Goal: Information Seeking & Learning: Learn about a topic

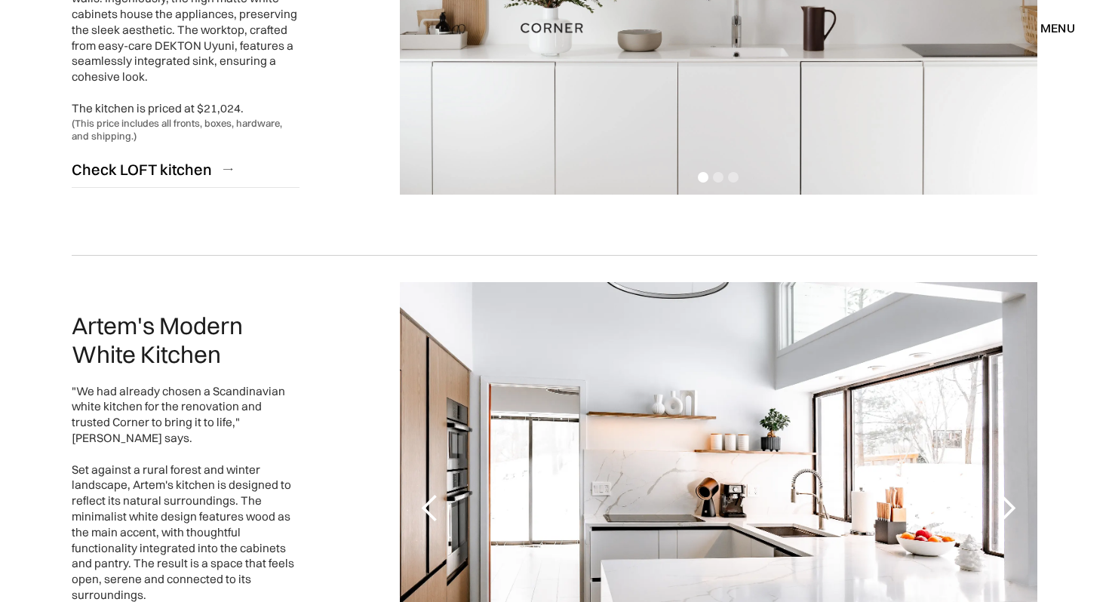
scroll to position [1818, 0]
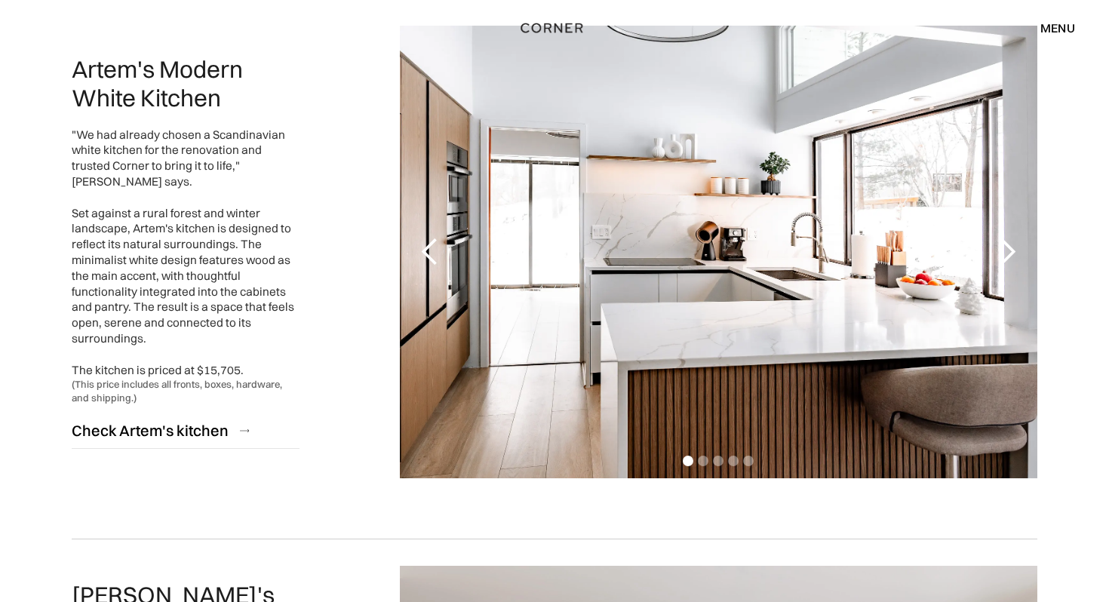
click at [1011, 247] on div "next slide" at bounding box center [1007, 252] width 30 height 30
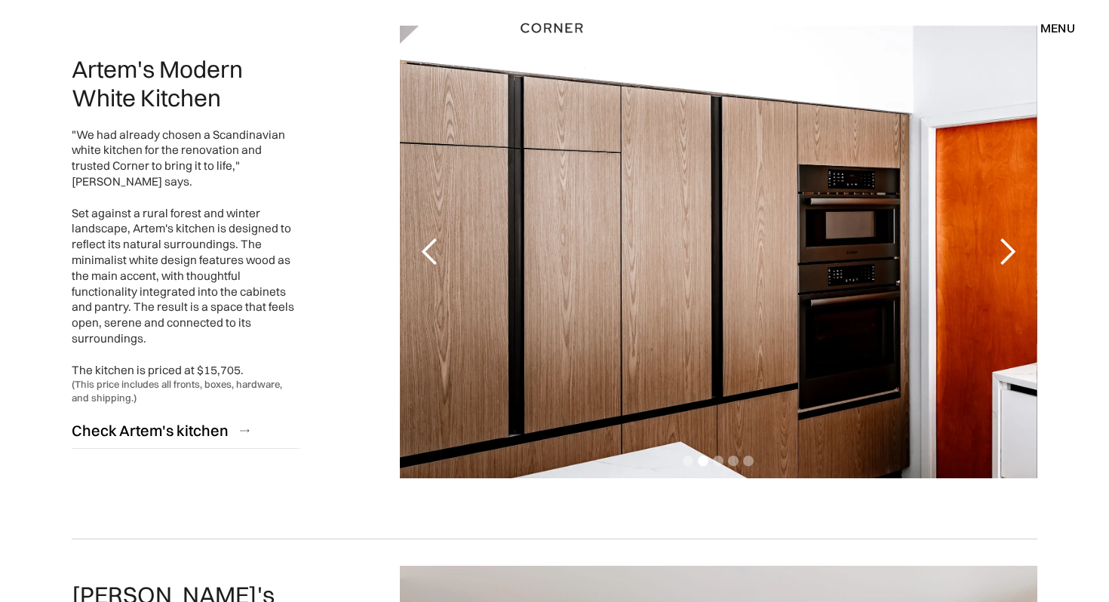
click at [1011, 247] on div "next slide" at bounding box center [1007, 252] width 30 height 30
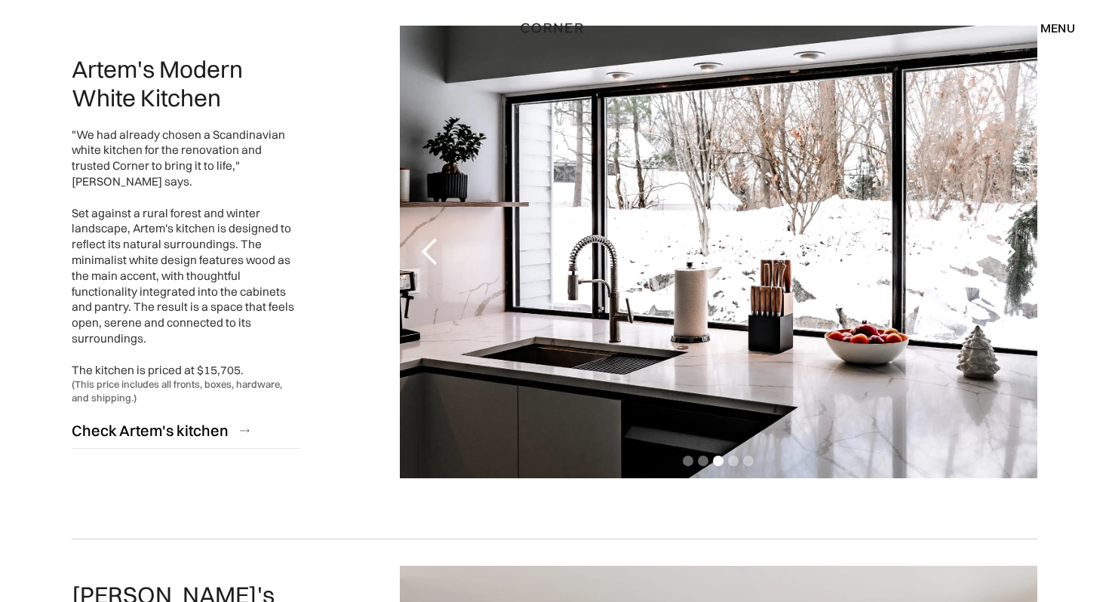
click at [1011, 247] on div "next slide" at bounding box center [1007, 252] width 30 height 30
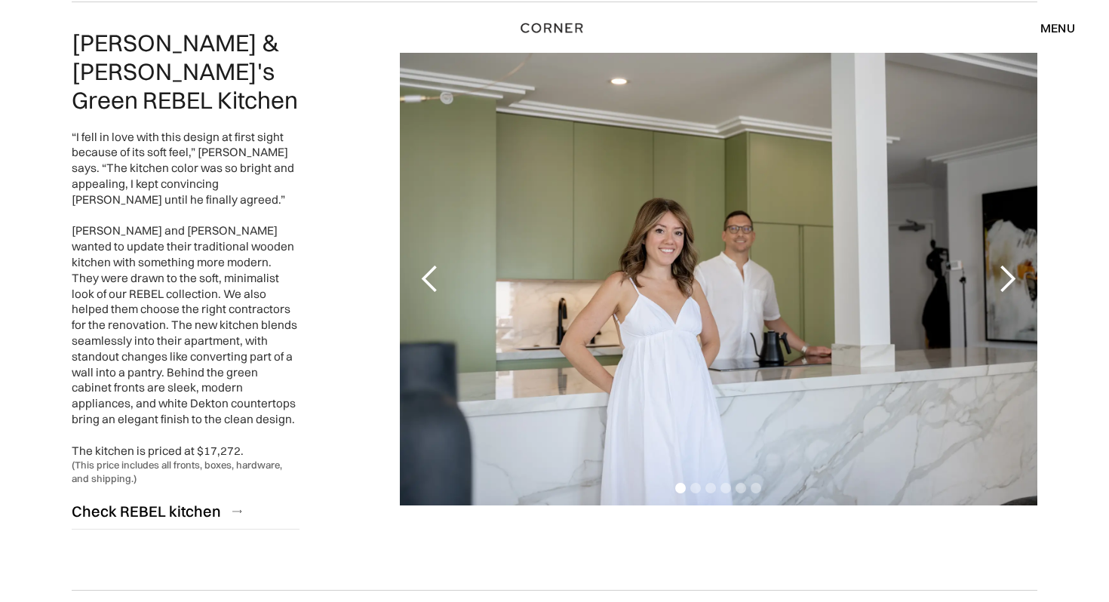
scroll to position [2945, 0]
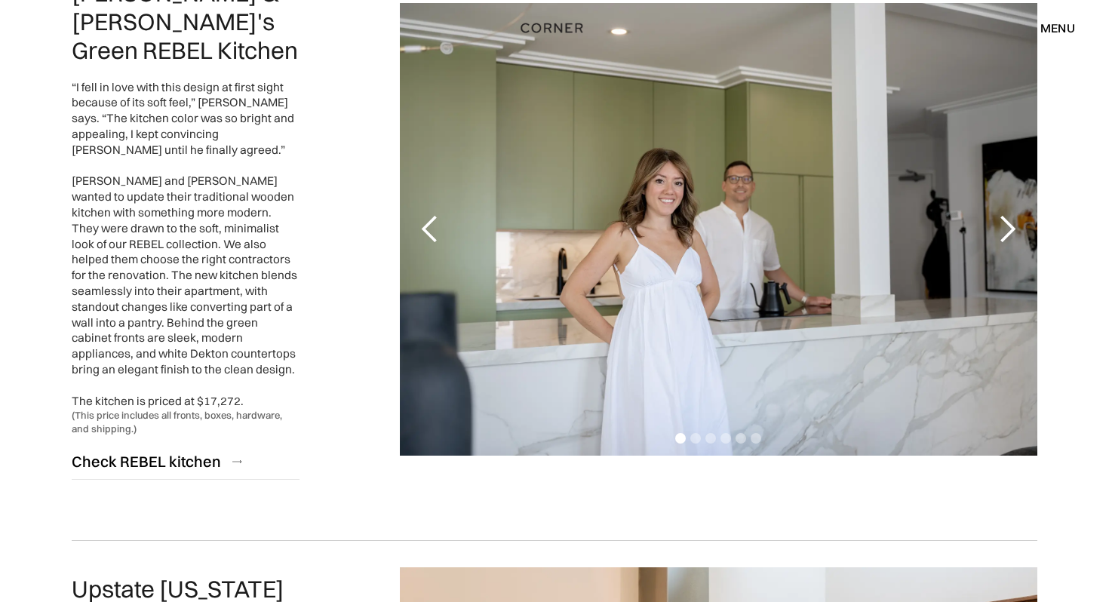
click at [1016, 220] on div "next slide" at bounding box center [1007, 229] width 30 height 30
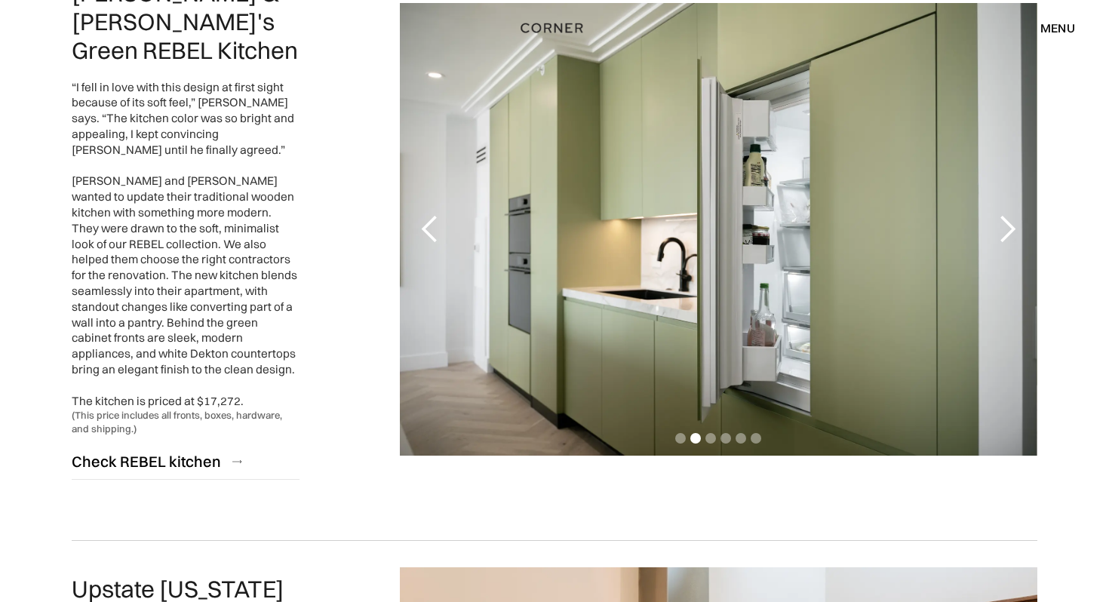
click at [1016, 220] on div "next slide" at bounding box center [1007, 229] width 30 height 30
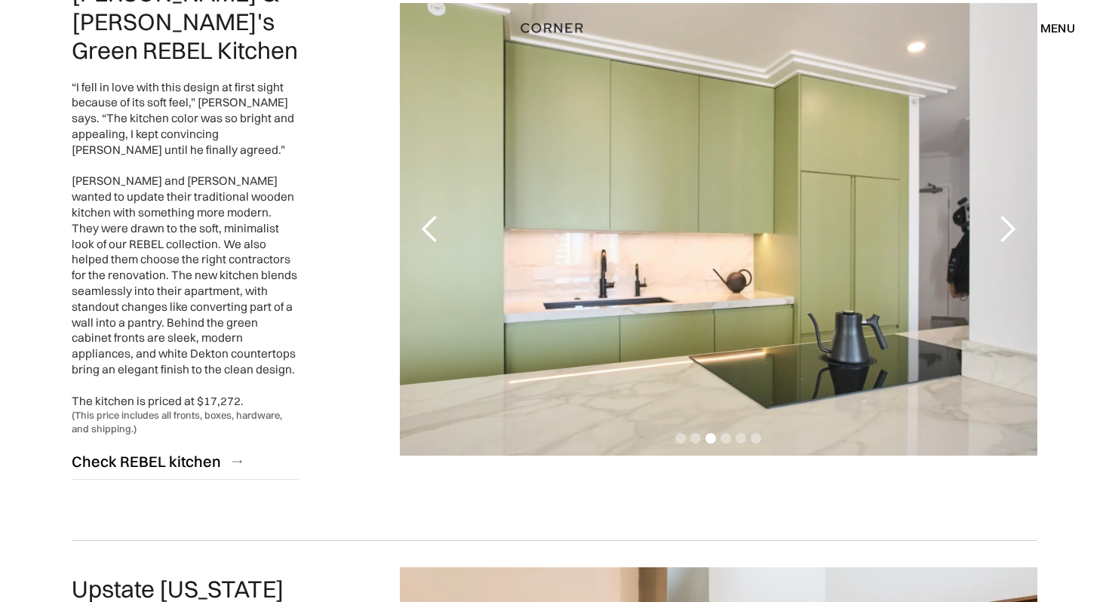
click at [1016, 220] on div "next slide" at bounding box center [1007, 229] width 30 height 30
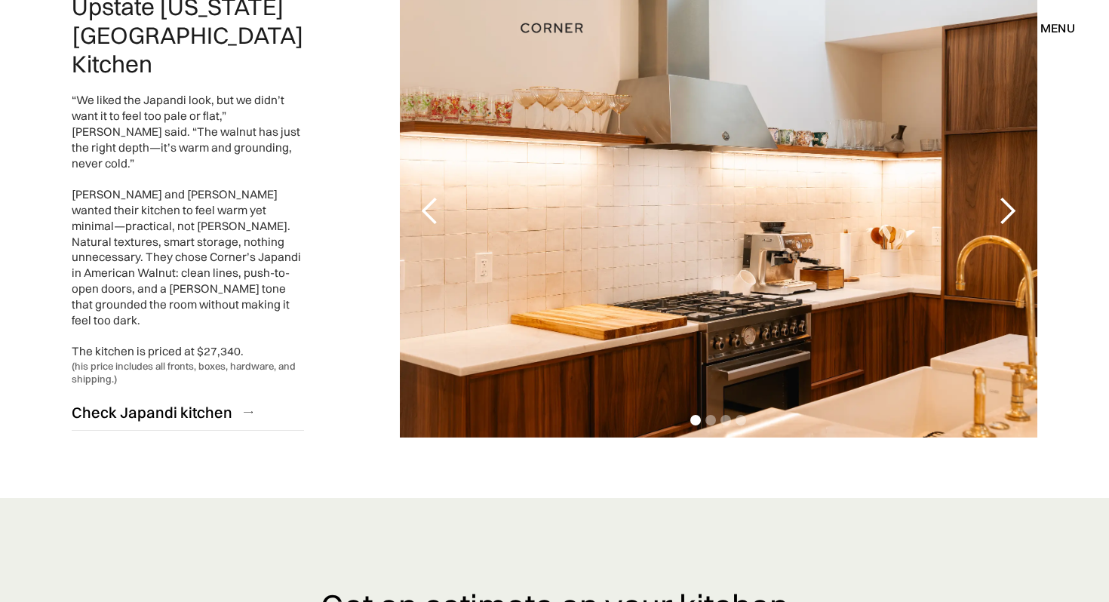
scroll to position [3525, 0]
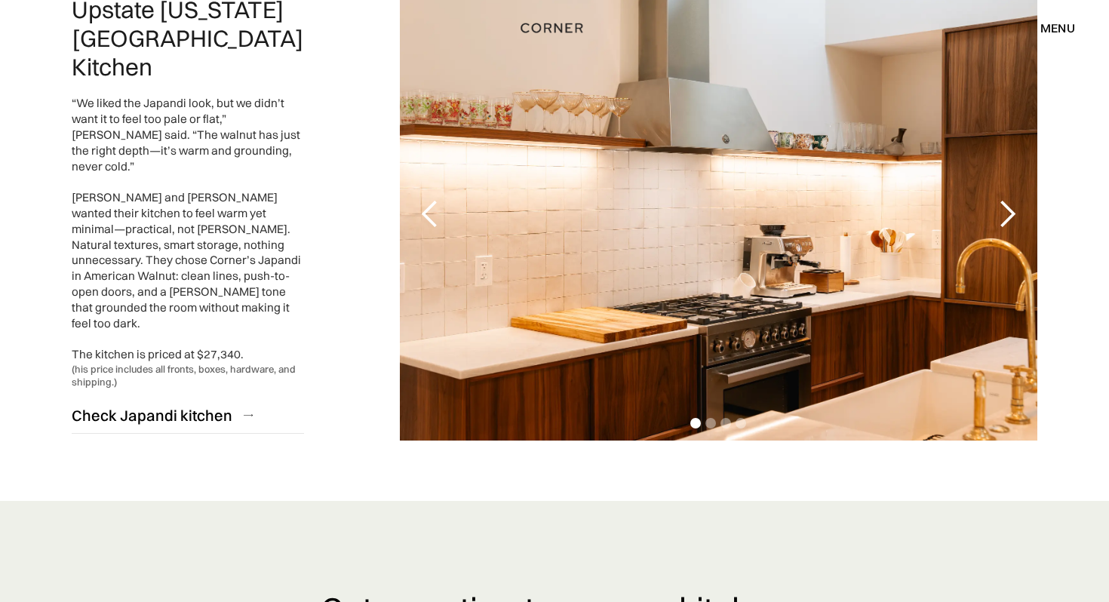
click at [1007, 199] on div "next slide" at bounding box center [1007, 214] width 30 height 30
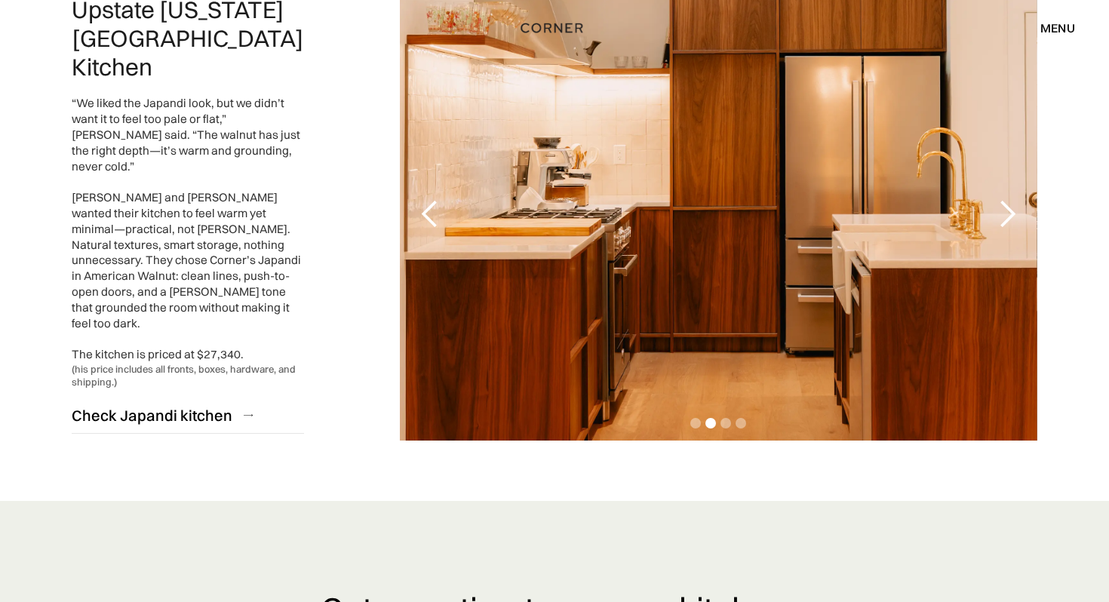
click at [1007, 199] on div "next slide" at bounding box center [1007, 214] width 30 height 30
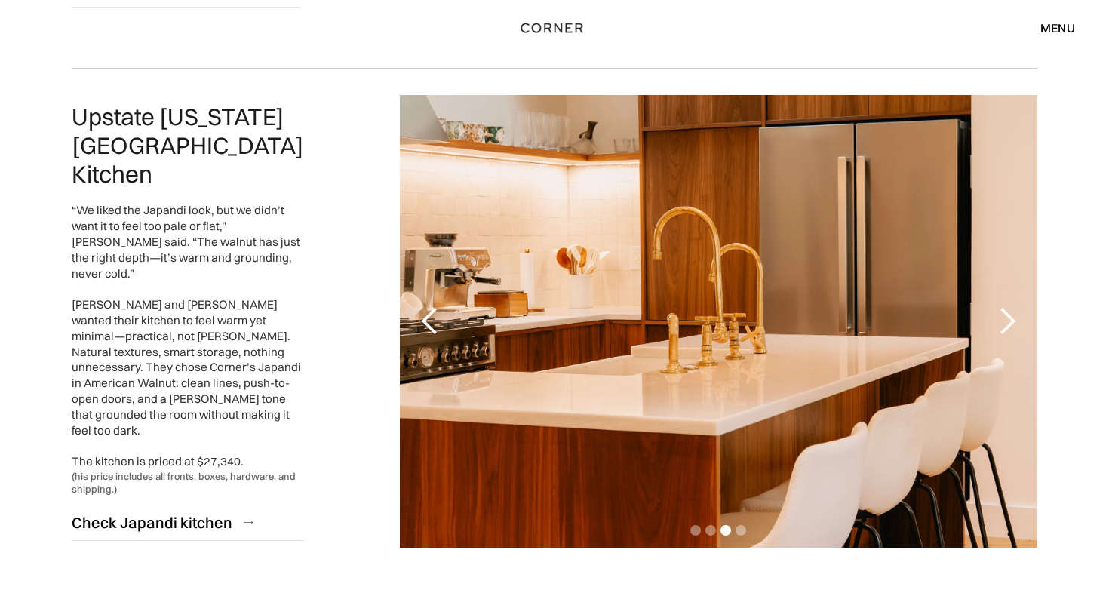
scroll to position [3411, 0]
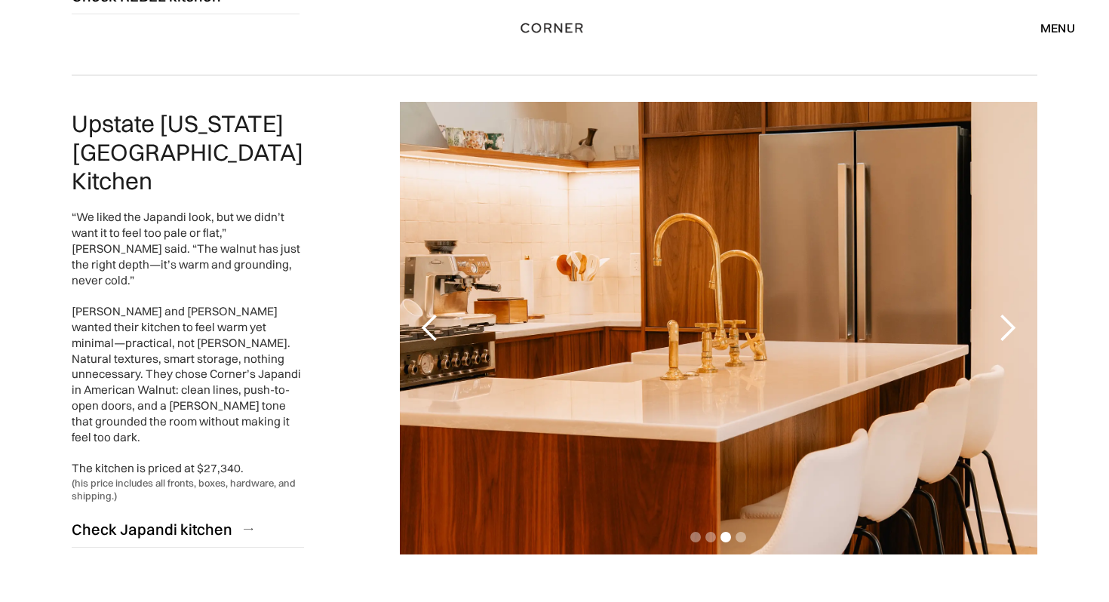
click at [1010, 313] on div "next slide" at bounding box center [1007, 328] width 30 height 30
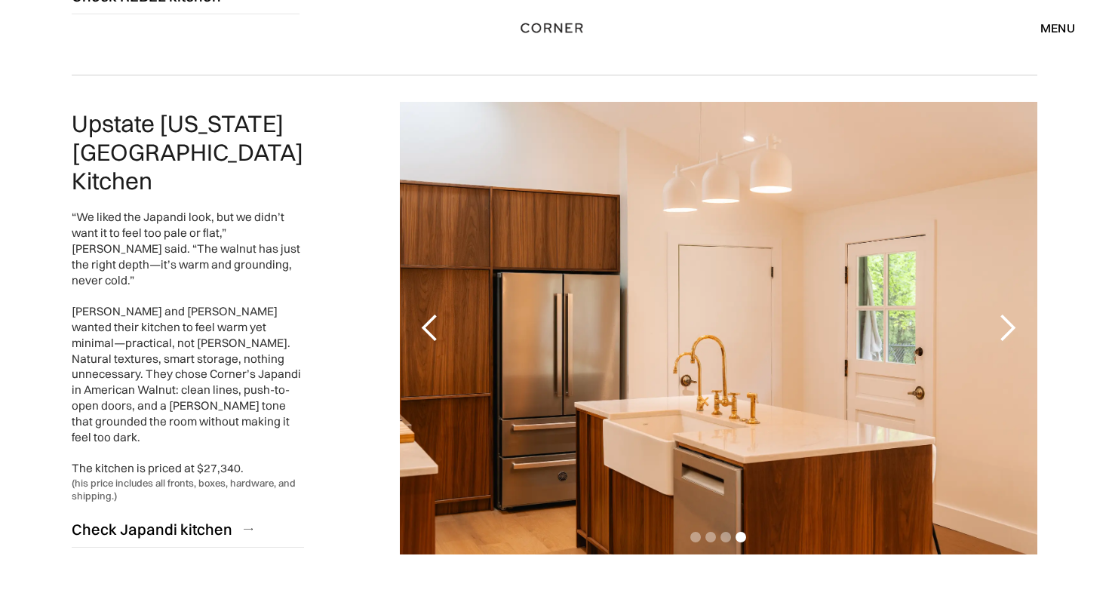
click at [1010, 313] on div "next slide" at bounding box center [1007, 328] width 30 height 30
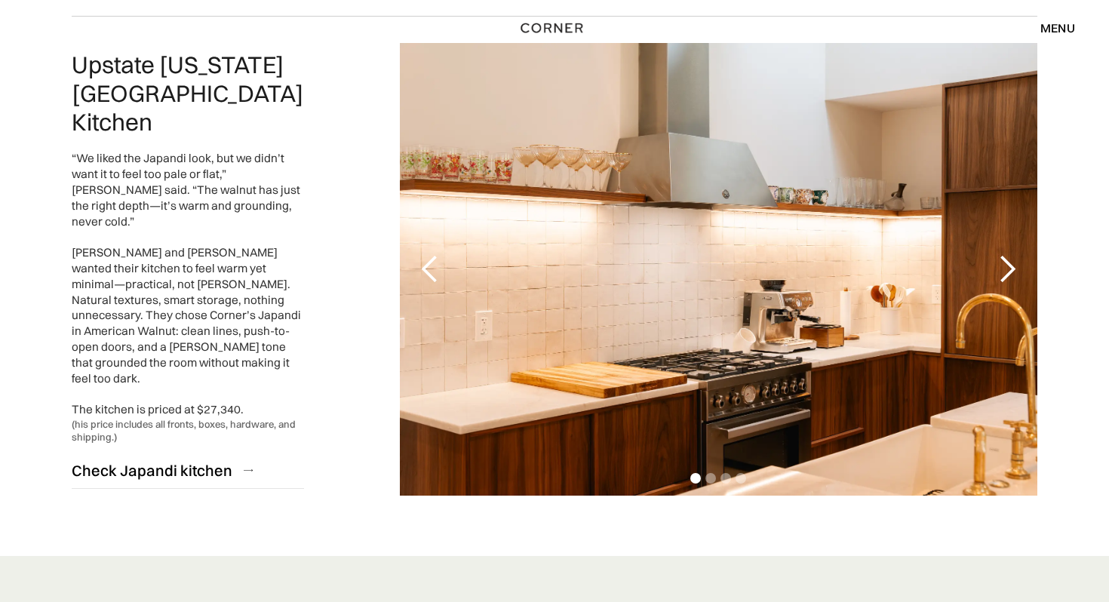
scroll to position [3436, 0]
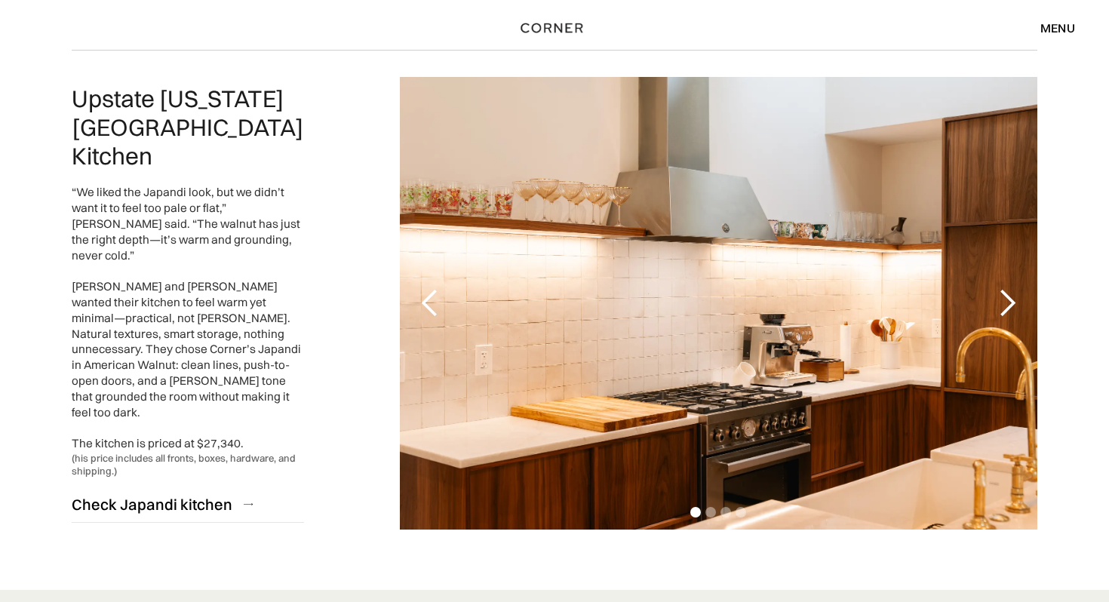
click at [431, 288] on div "previous slide" at bounding box center [430, 303] width 30 height 30
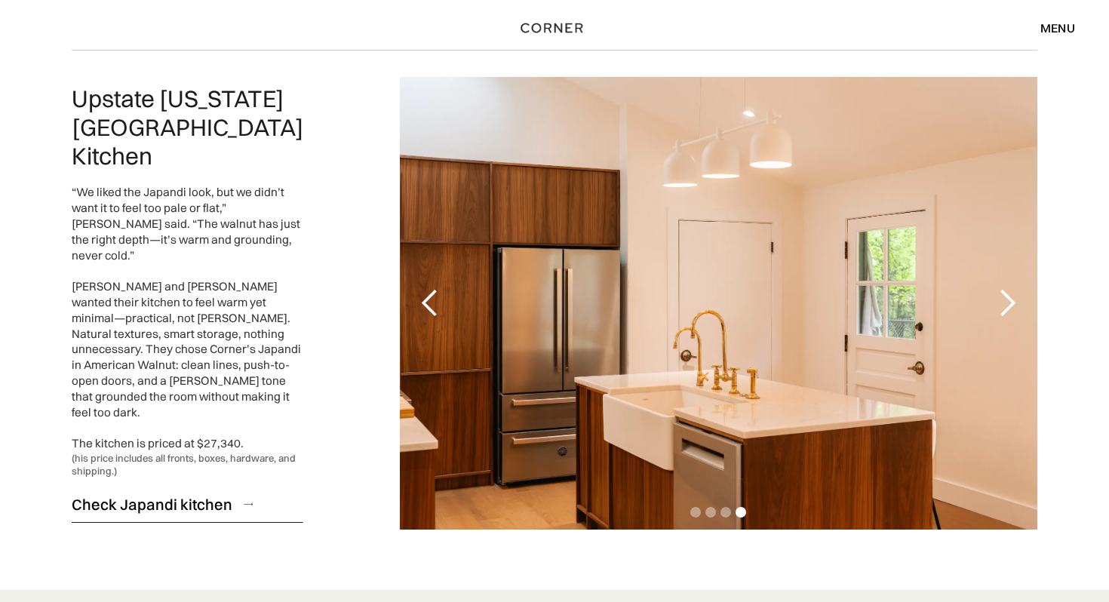
click at [217, 494] on div "Check Japandi kitchen" at bounding box center [152, 504] width 161 height 20
click at [1046, 22] on div "menu" at bounding box center [1058, 28] width 35 height 12
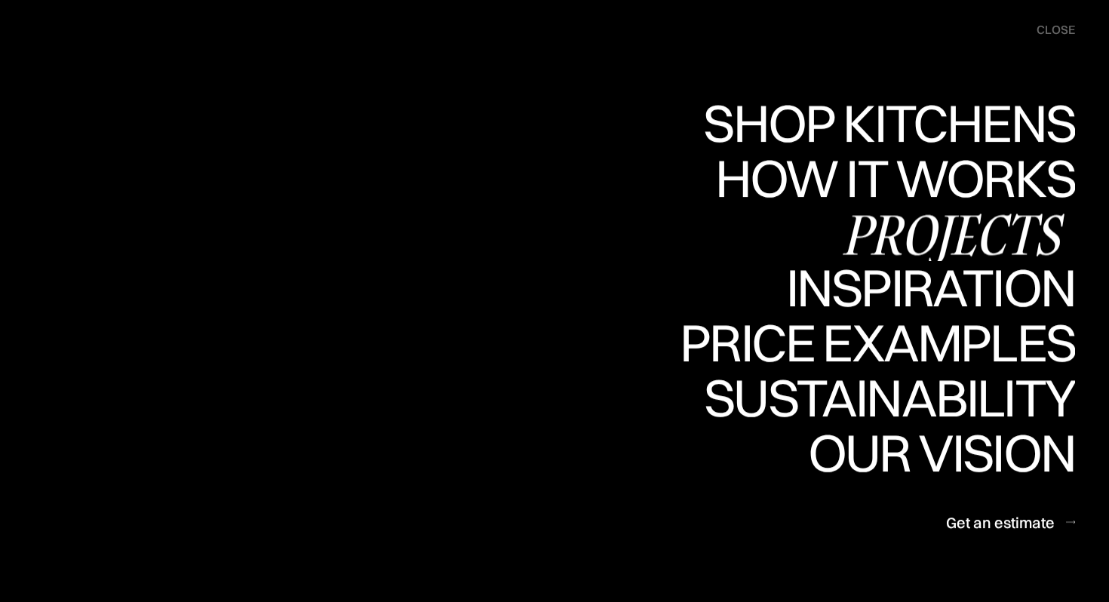
click at [988, 245] on div "Projects" at bounding box center [953, 234] width 244 height 53
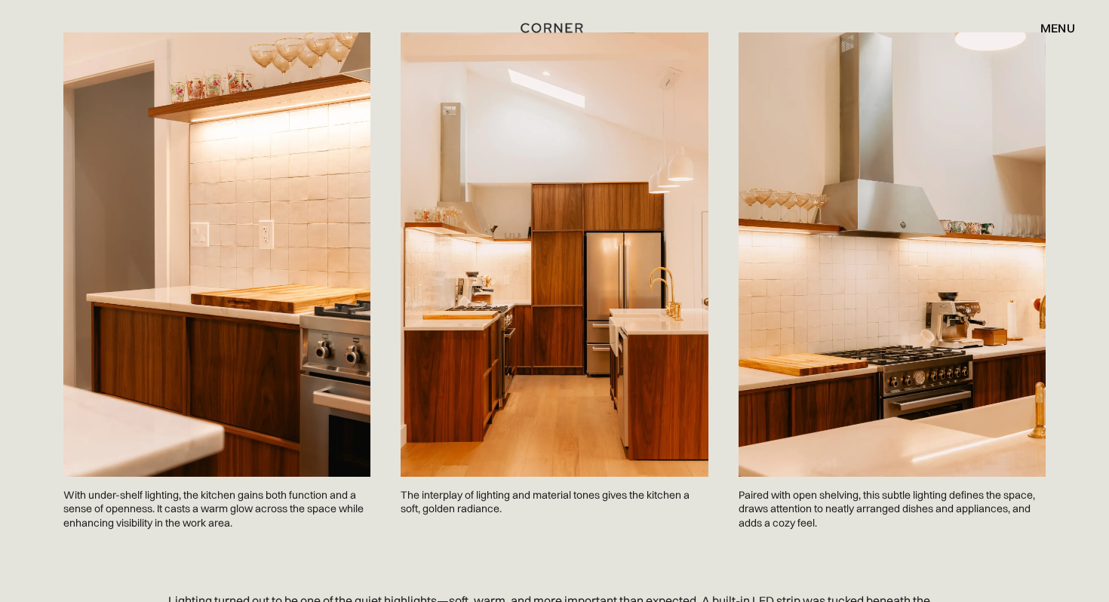
scroll to position [2849, 0]
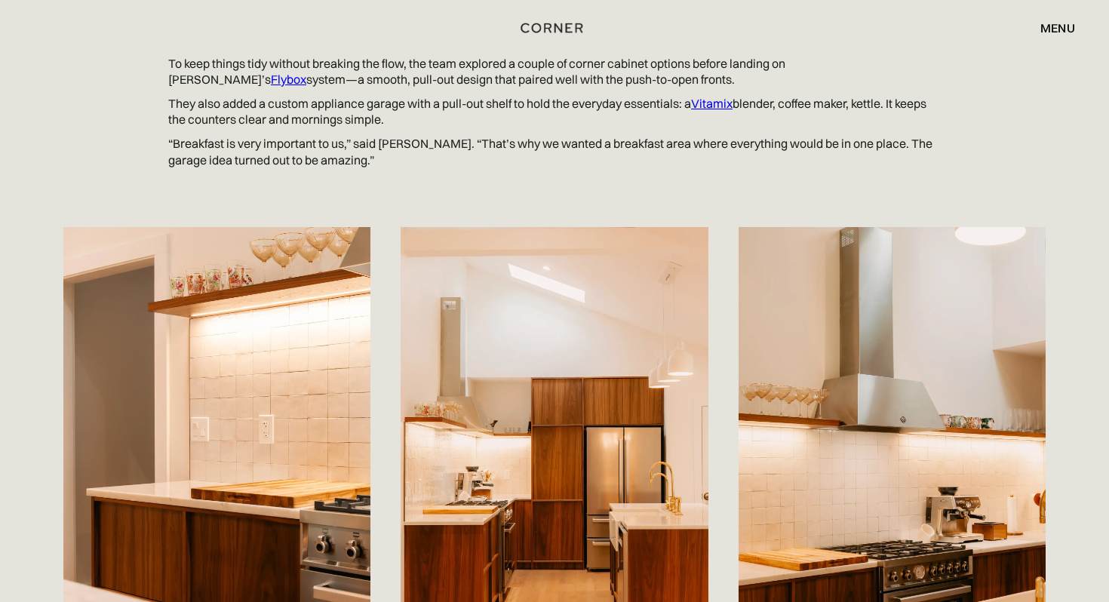
click at [820, 97] on p "They also added a custom appliance garage with a pull-out shelf to hold the eve…" at bounding box center [554, 112] width 773 height 32
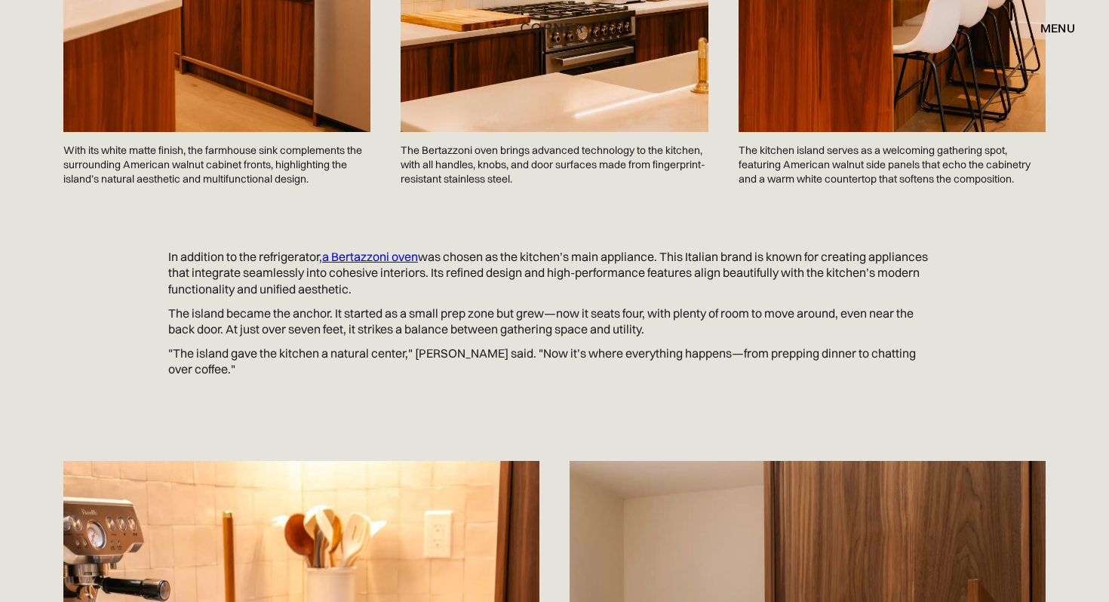
scroll to position [1625, 0]
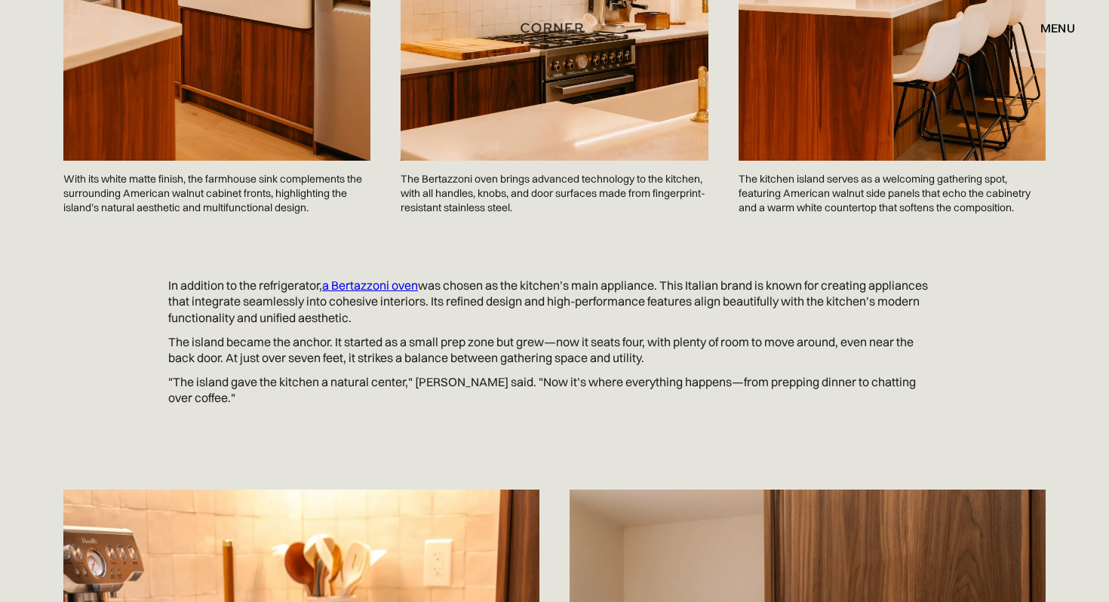
click at [397, 289] on link "a Bertazzoni oven" at bounding box center [370, 285] width 96 height 15
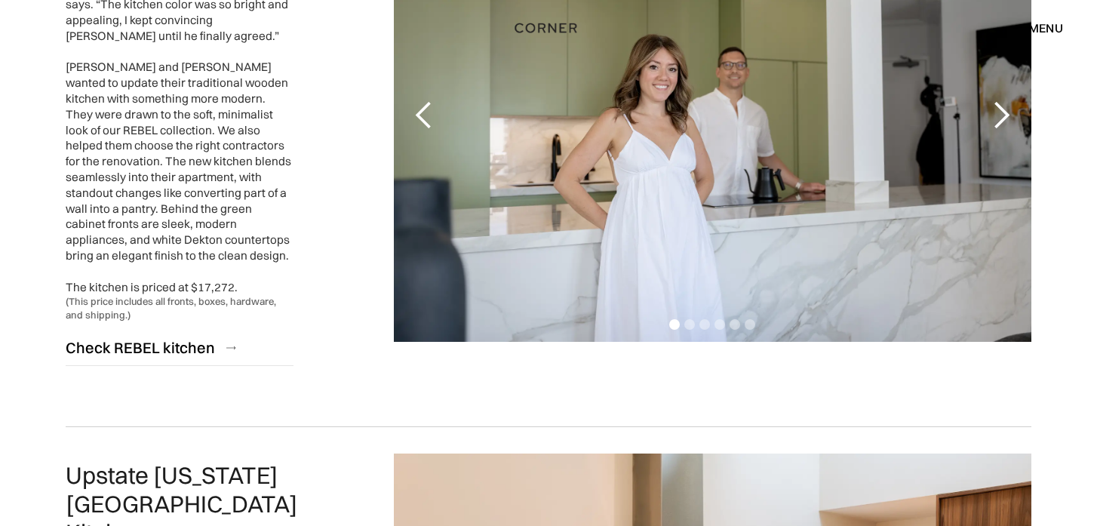
scroll to position [2972, 0]
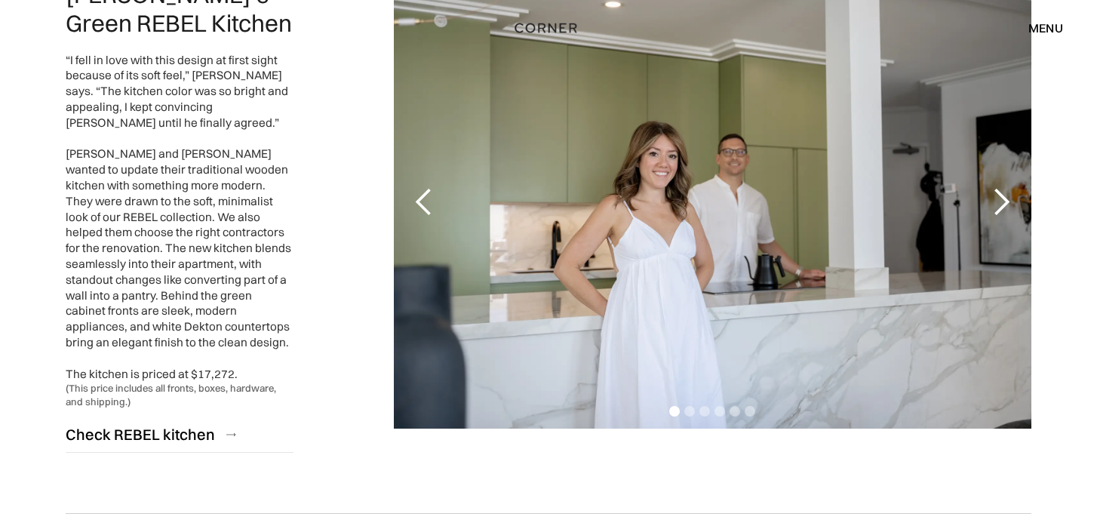
click at [1001, 187] on div "next slide" at bounding box center [1001, 202] width 30 height 30
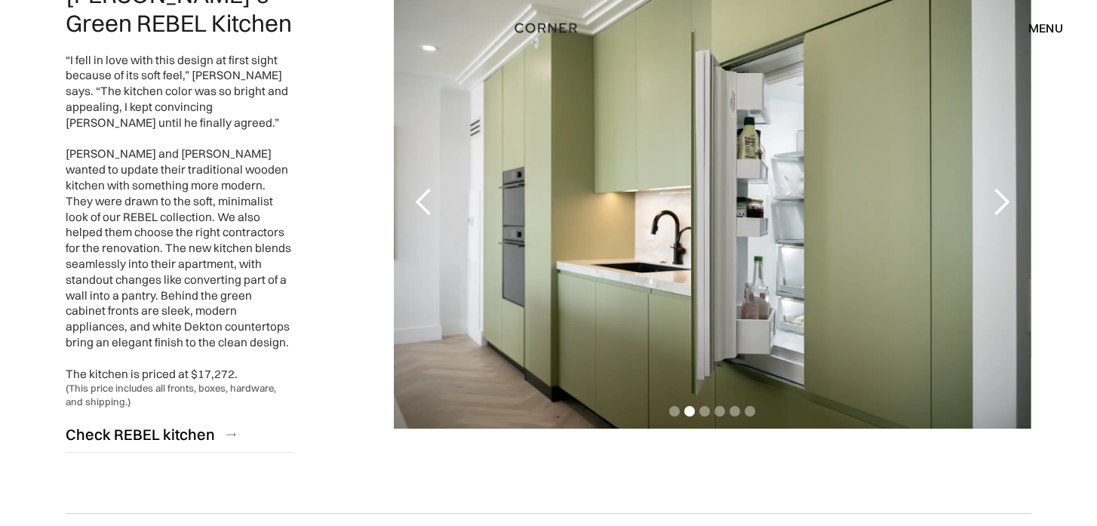
click at [1001, 187] on div "next slide" at bounding box center [1001, 202] width 30 height 30
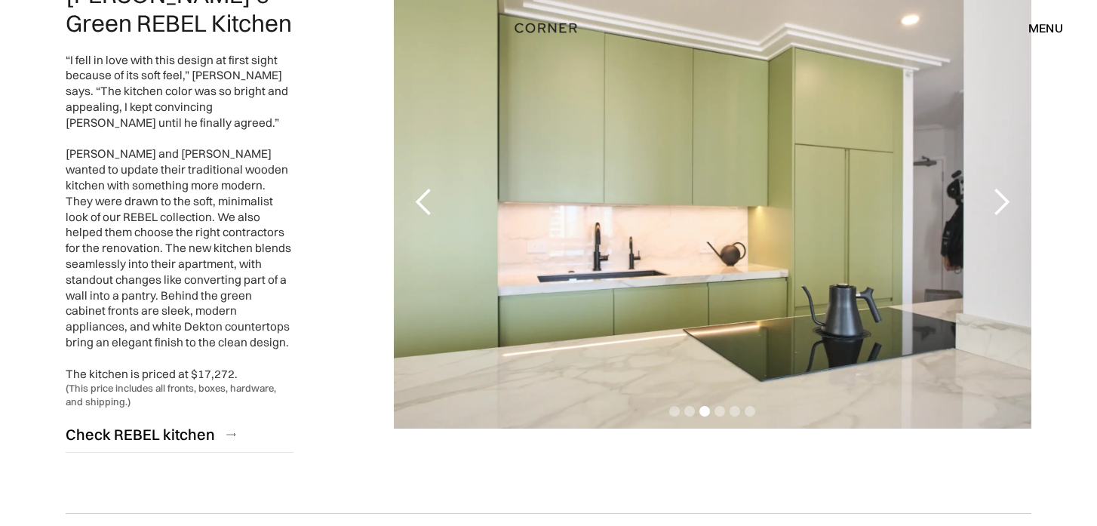
click at [1001, 187] on div "next slide" at bounding box center [1001, 202] width 30 height 30
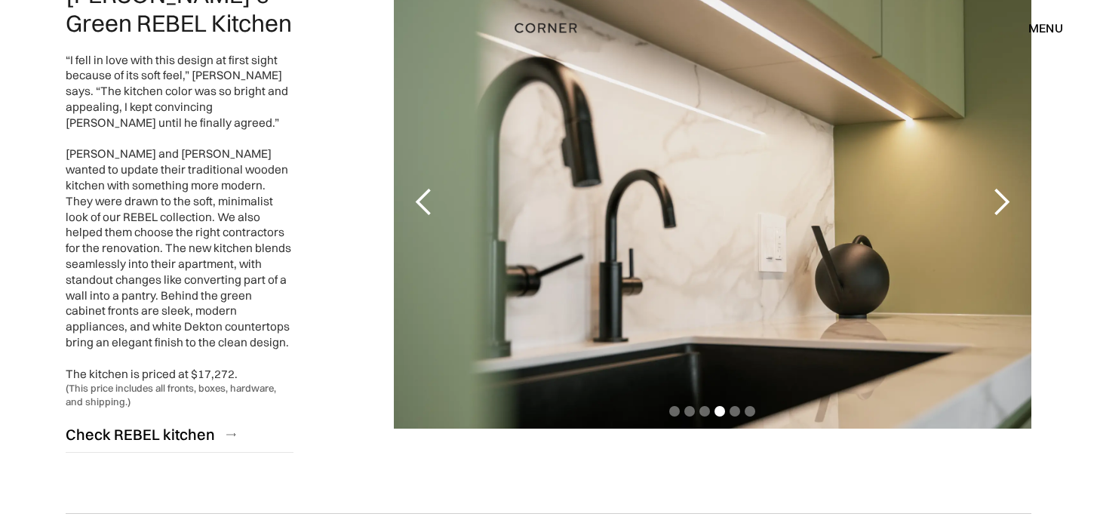
click at [1001, 187] on div "next slide" at bounding box center [1001, 202] width 30 height 30
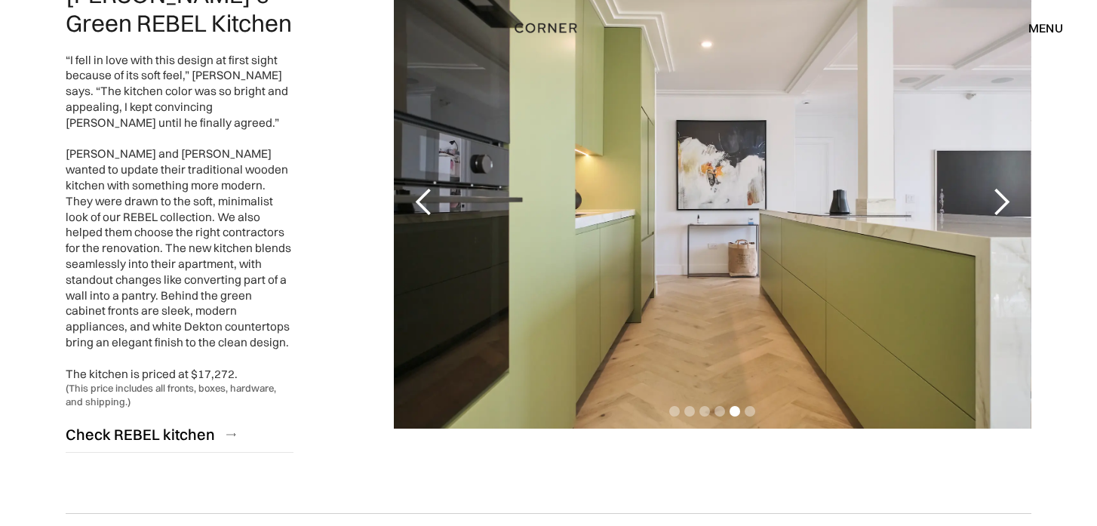
click at [1001, 187] on div "next slide" at bounding box center [1001, 202] width 30 height 30
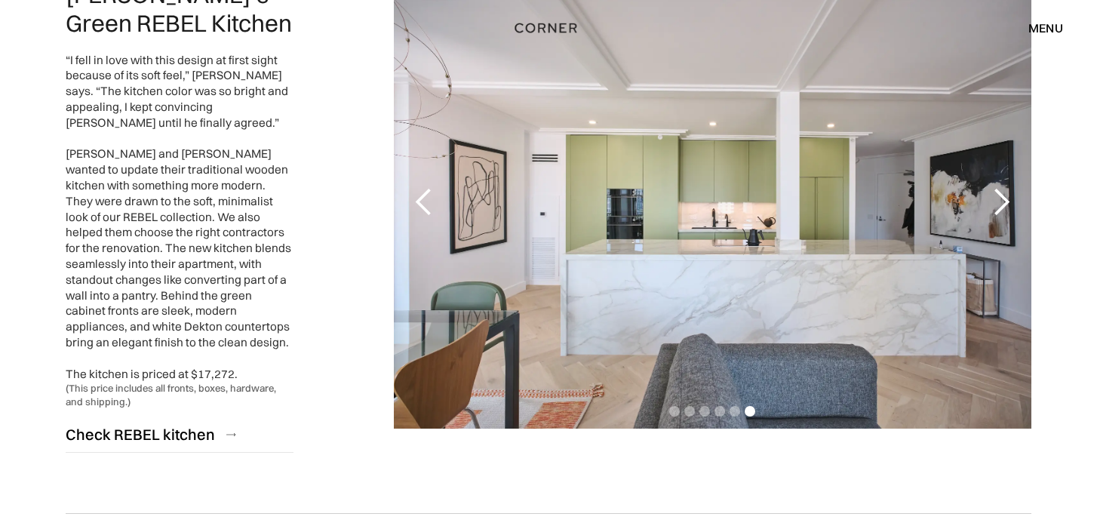
click at [1001, 187] on div "next slide" at bounding box center [1001, 202] width 30 height 30
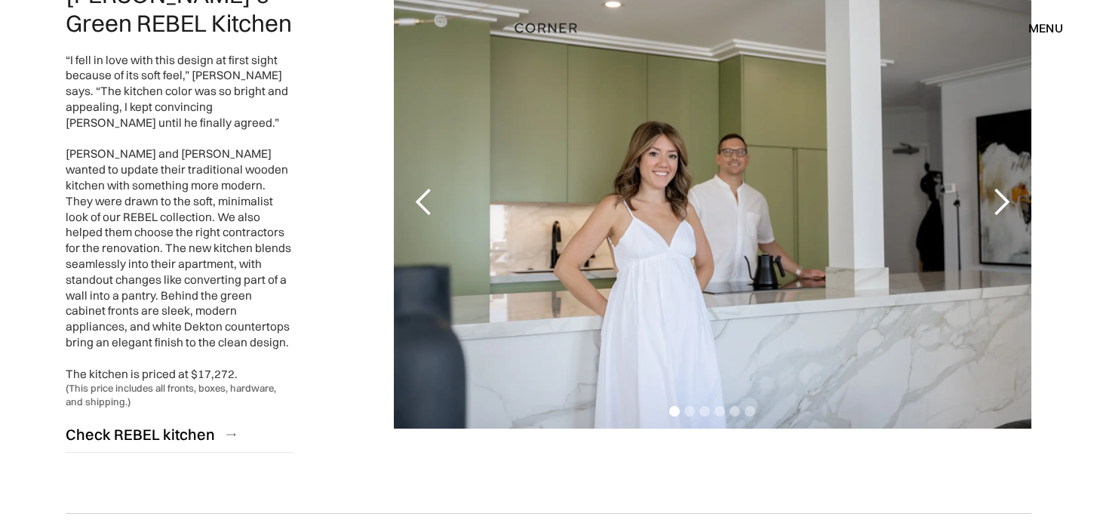
click at [1001, 187] on div "next slide" at bounding box center [1001, 202] width 30 height 30
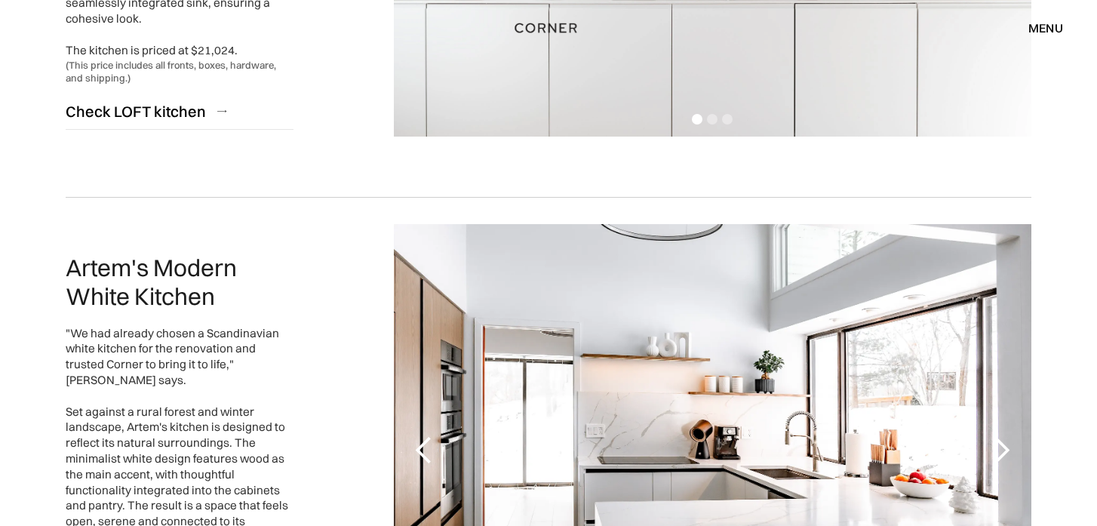
scroll to position [1729, 0]
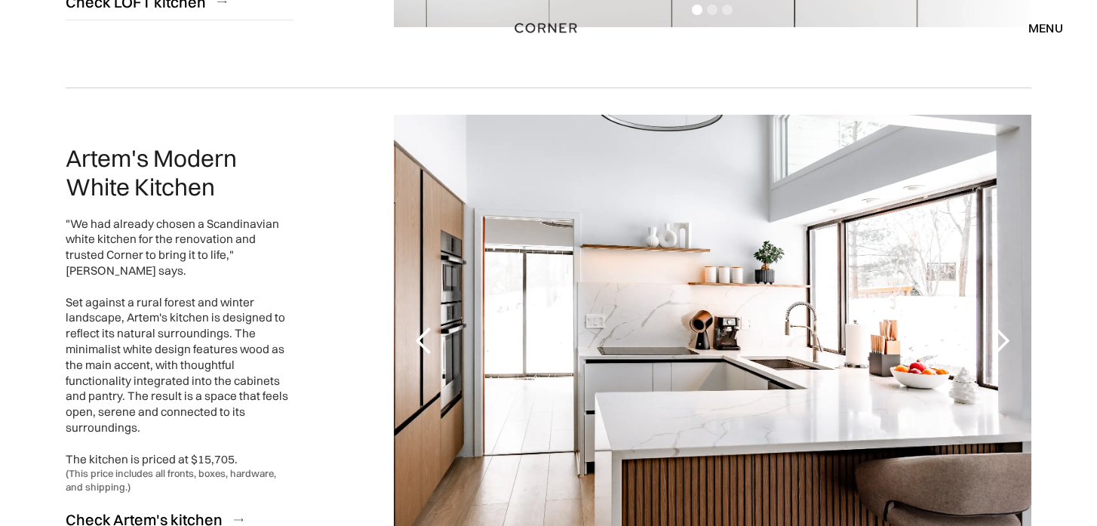
click at [1004, 331] on div "next slide" at bounding box center [1001, 341] width 30 height 30
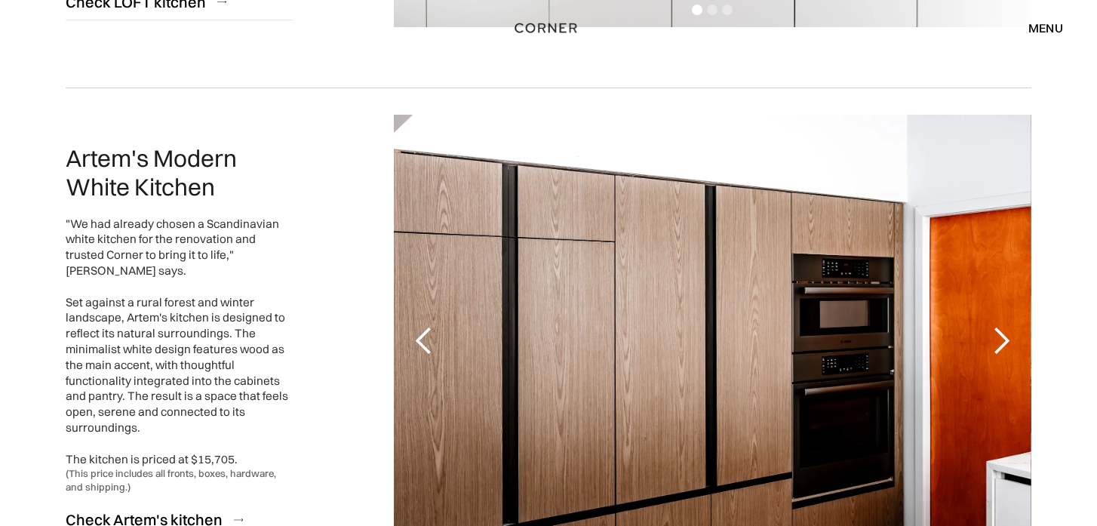
click at [1004, 331] on div "next slide" at bounding box center [1001, 341] width 30 height 30
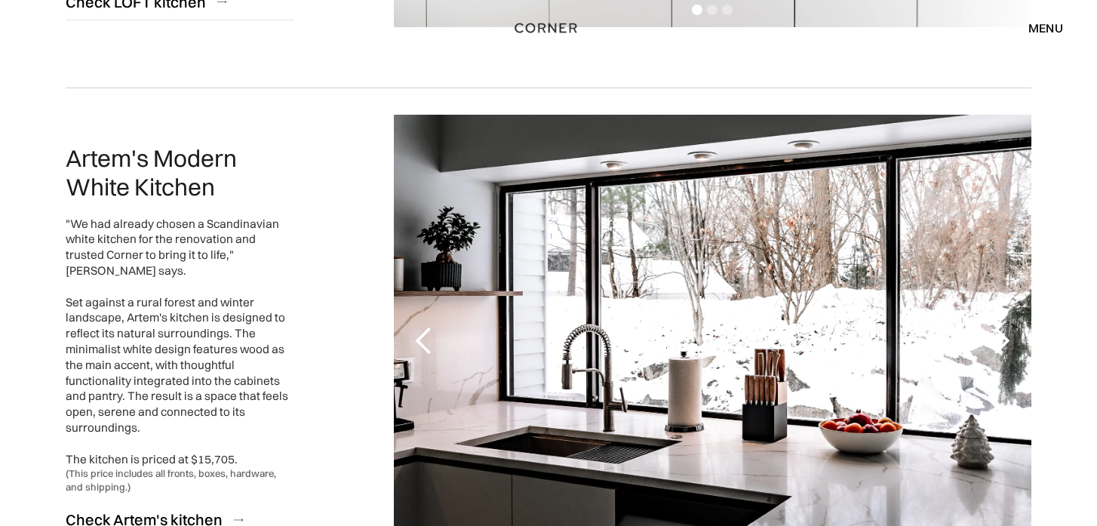
click at [1004, 331] on div "next slide" at bounding box center [1001, 341] width 30 height 30
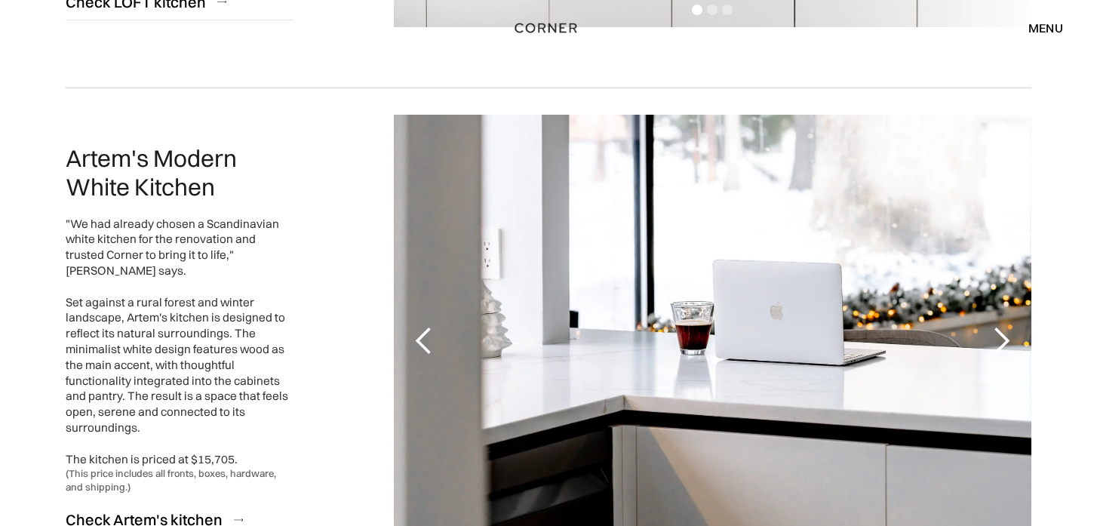
click at [1004, 331] on div "next slide" at bounding box center [1001, 341] width 30 height 30
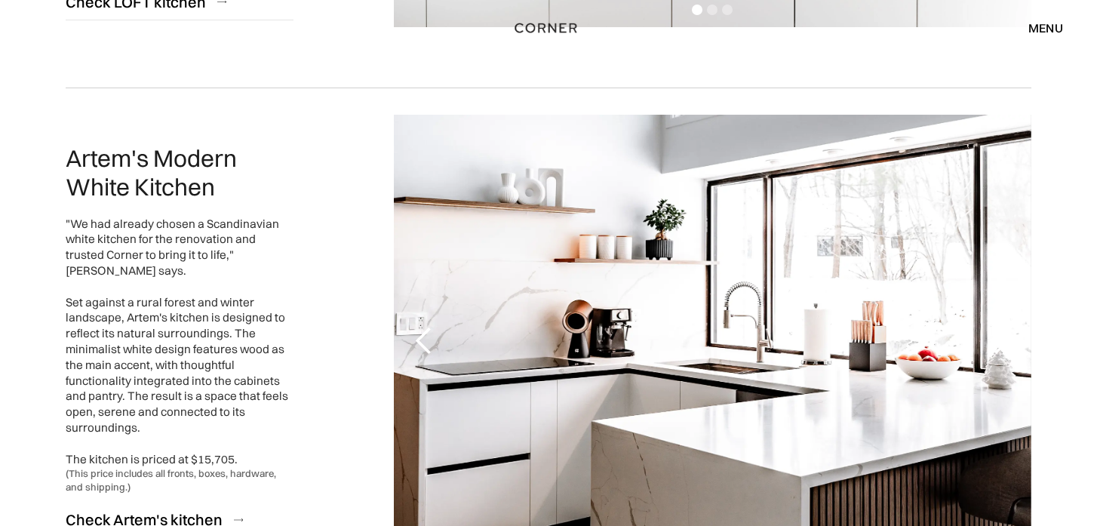
click at [1004, 331] on div "next slide" at bounding box center [1001, 341] width 30 height 30
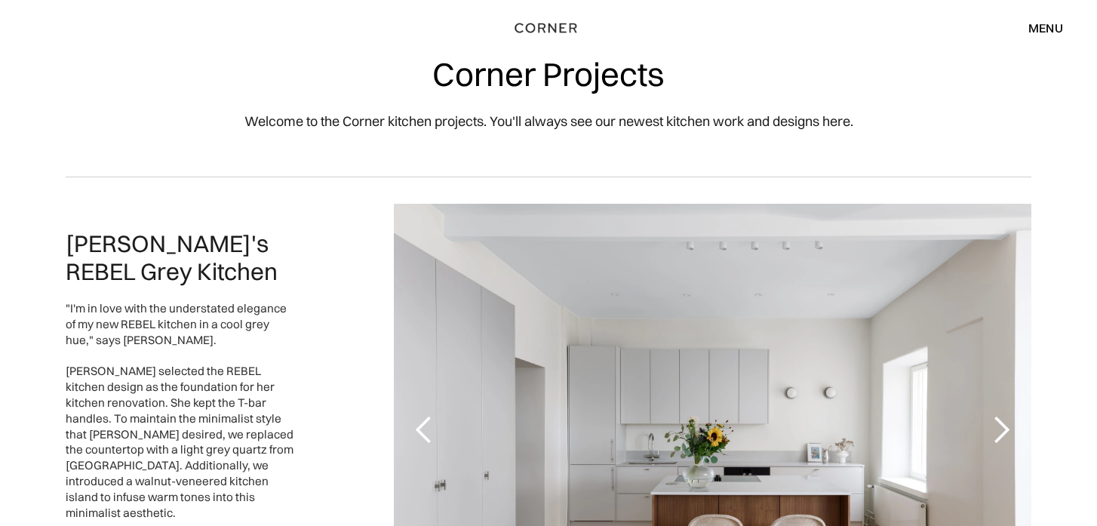
scroll to position [26, 0]
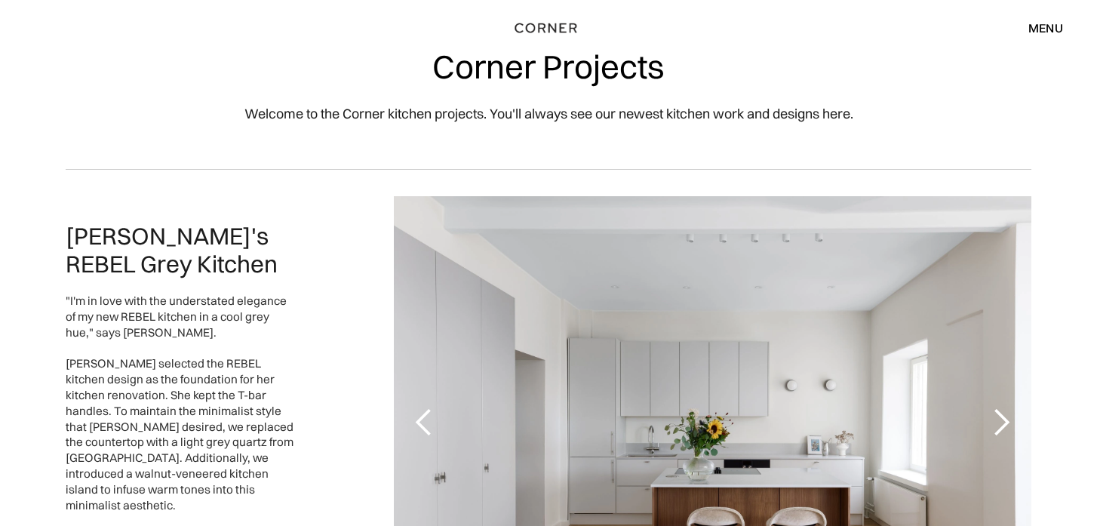
click at [1042, 22] on div "menu" at bounding box center [1046, 28] width 35 height 12
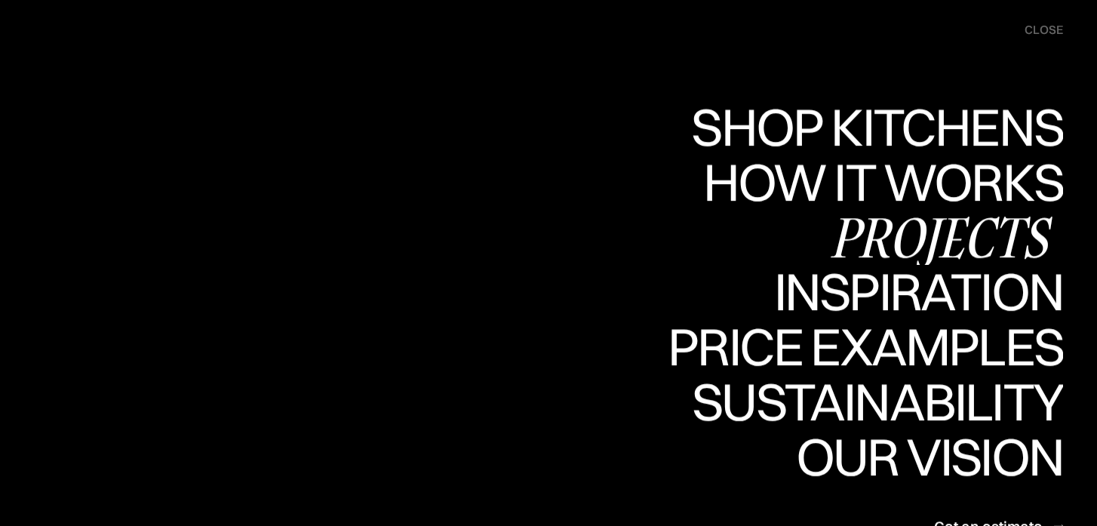
click at [890, 284] on div "Inspiration" at bounding box center [908, 292] width 310 height 53
